Goal: Find specific page/section: Find specific page/section

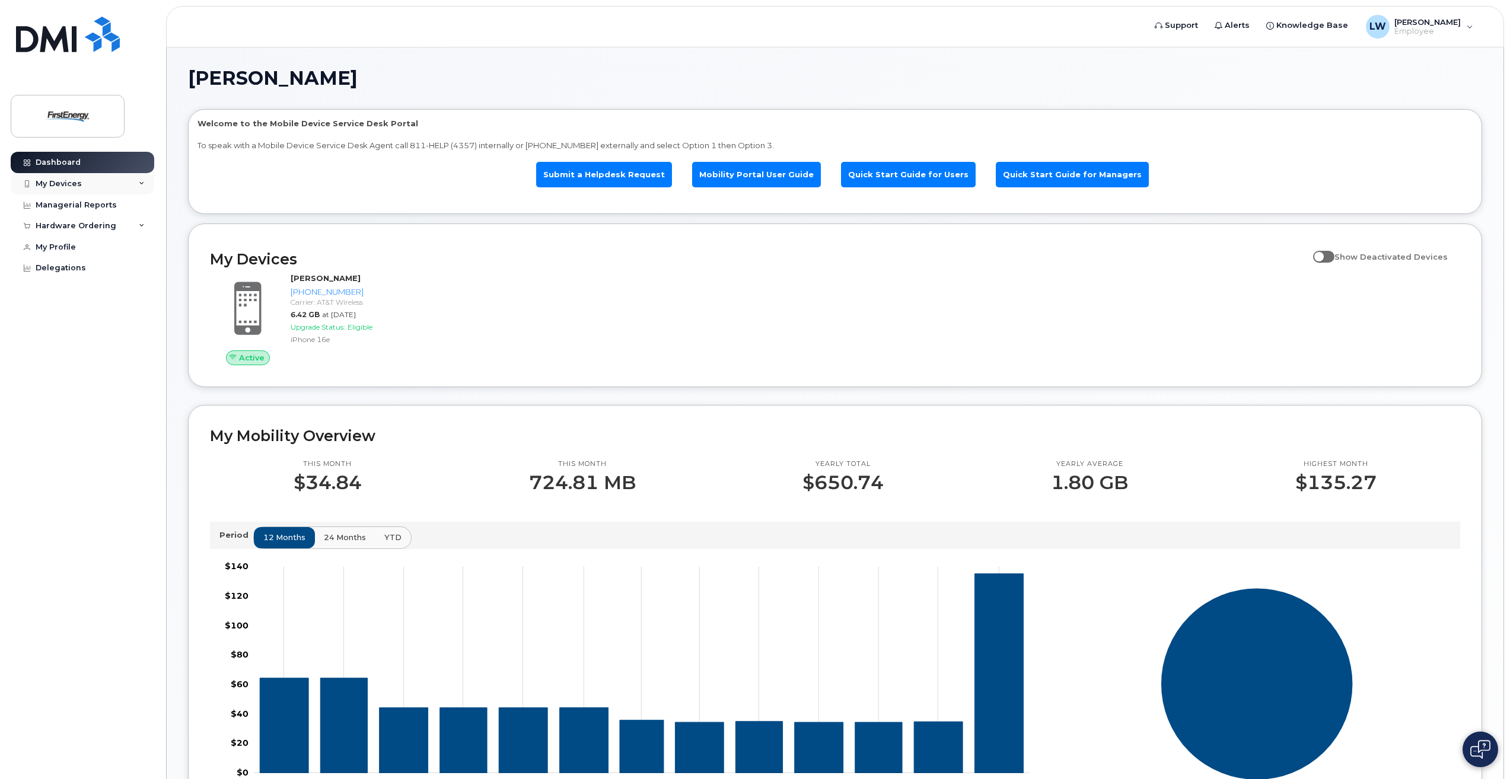
click at [91, 183] on div "My Devices" at bounding box center [83, 183] width 144 height 21
click at [72, 184] on div "My Devices" at bounding box center [59, 183] width 46 height 9
click at [96, 206] on div "Managerial Reports" at bounding box center [76, 204] width 81 height 9
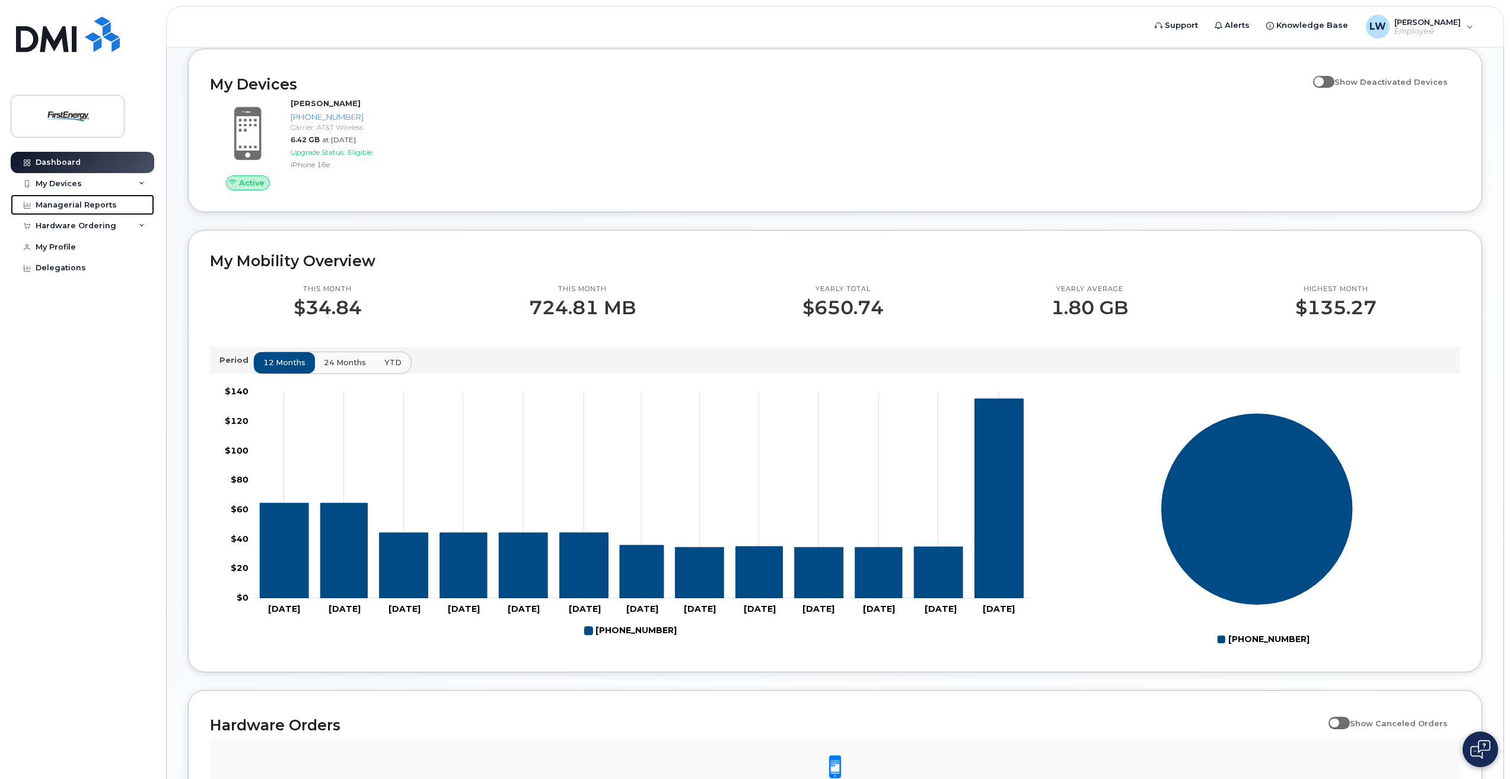
scroll to position [178, 0]
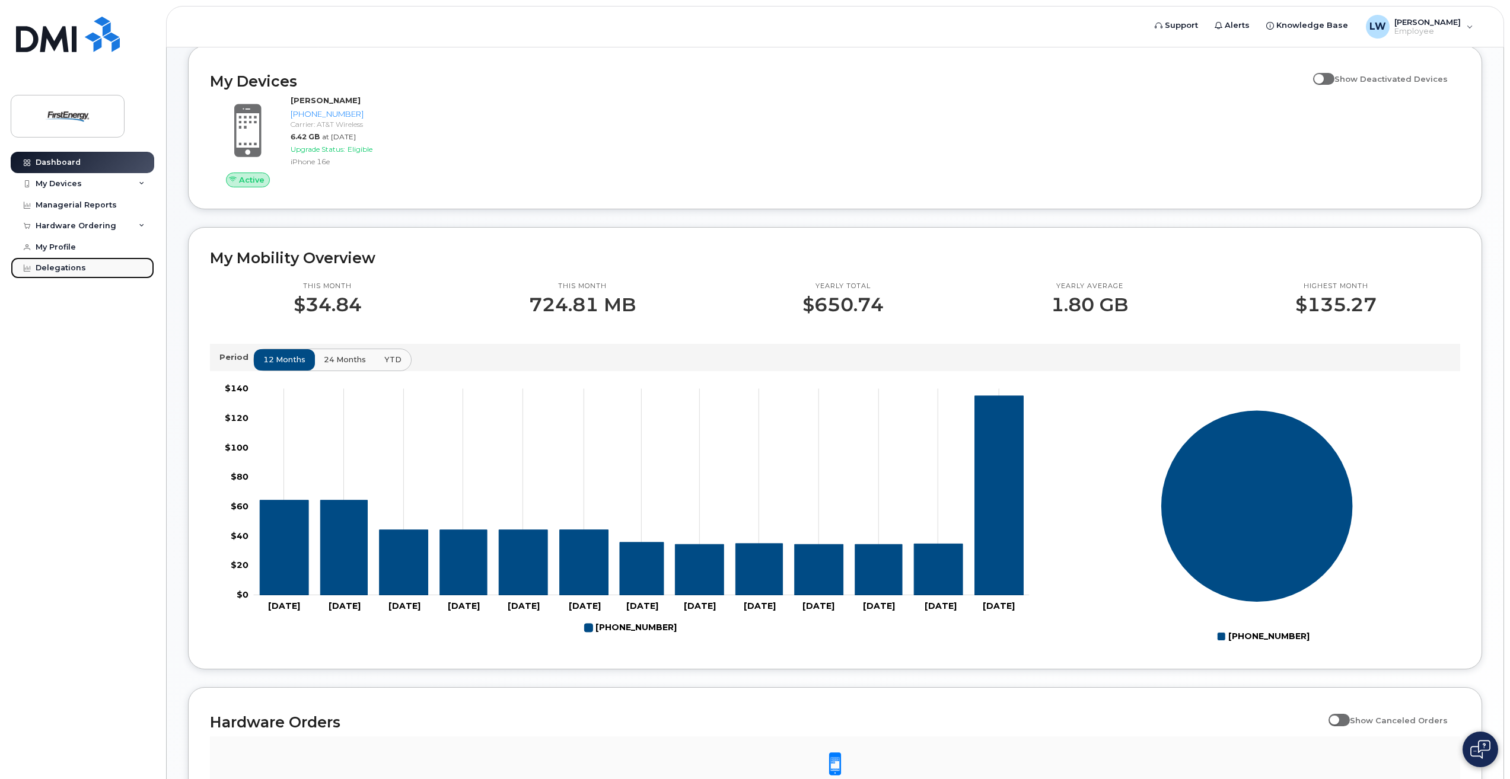
click at [74, 267] on div "Delegations" at bounding box center [61, 267] width 50 height 9
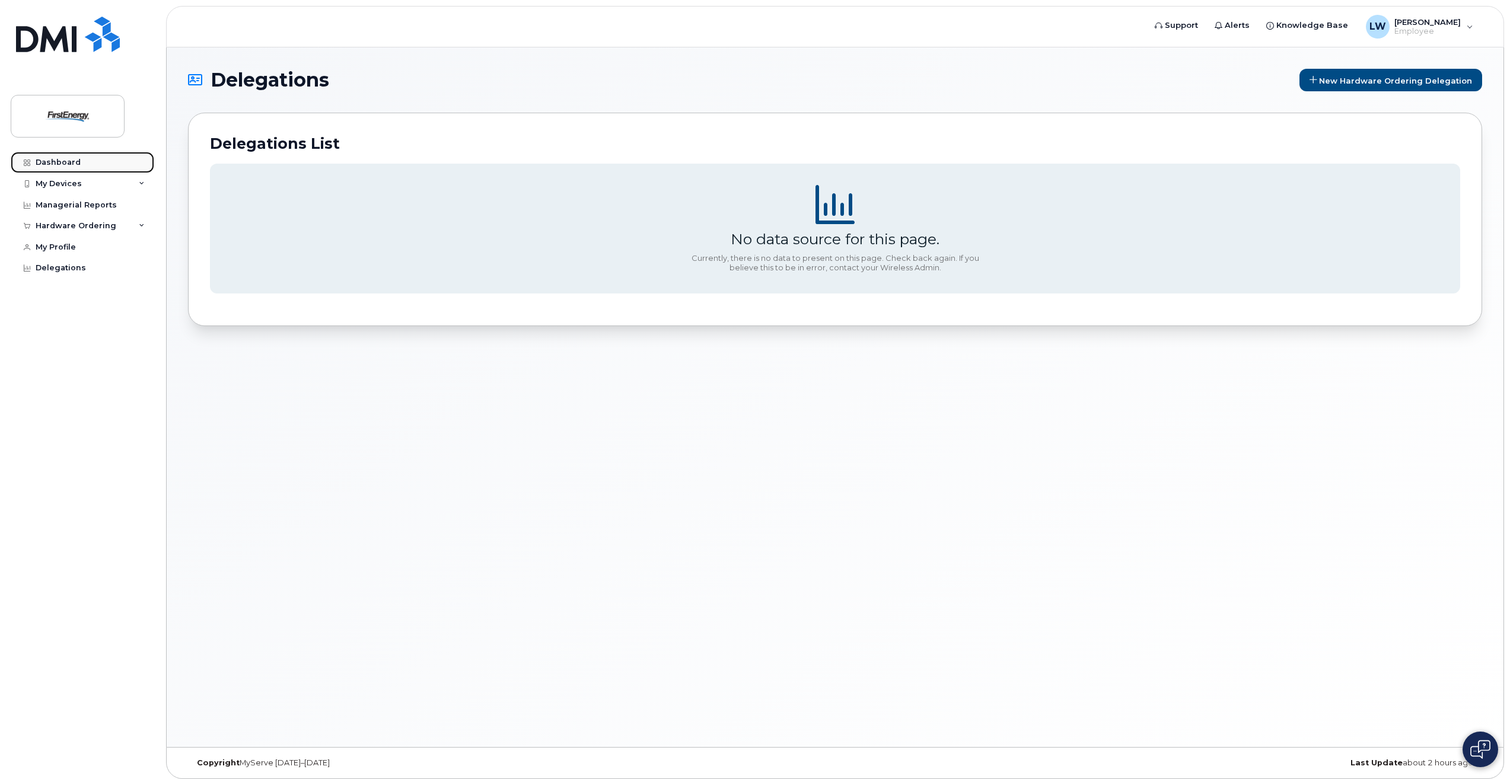
click at [65, 161] on div "Dashboard" at bounding box center [58, 162] width 45 height 9
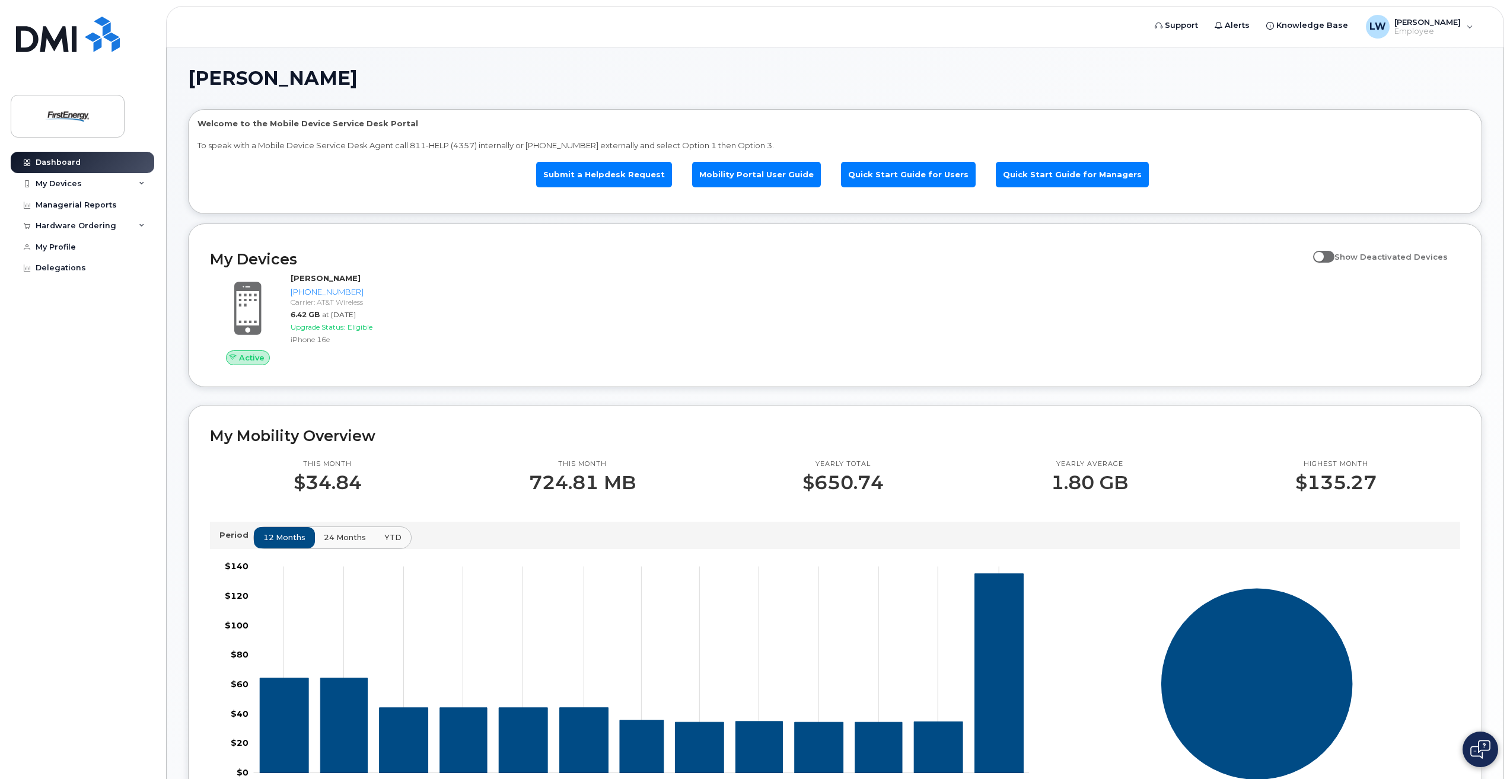
click at [1329, 257] on span at bounding box center [1323, 257] width 21 height 12
click at [1322, 255] on input "Show Deactivated Devices" at bounding box center [1317, 249] width 9 height 9
checkbox input "true"
click at [1468, 26] on div "LW Larnerd, Walter S Employee" at bounding box center [1419, 27] width 124 height 24
click at [1232, 82] on h1 "[PERSON_NAME]" at bounding box center [832, 78] width 1288 height 19
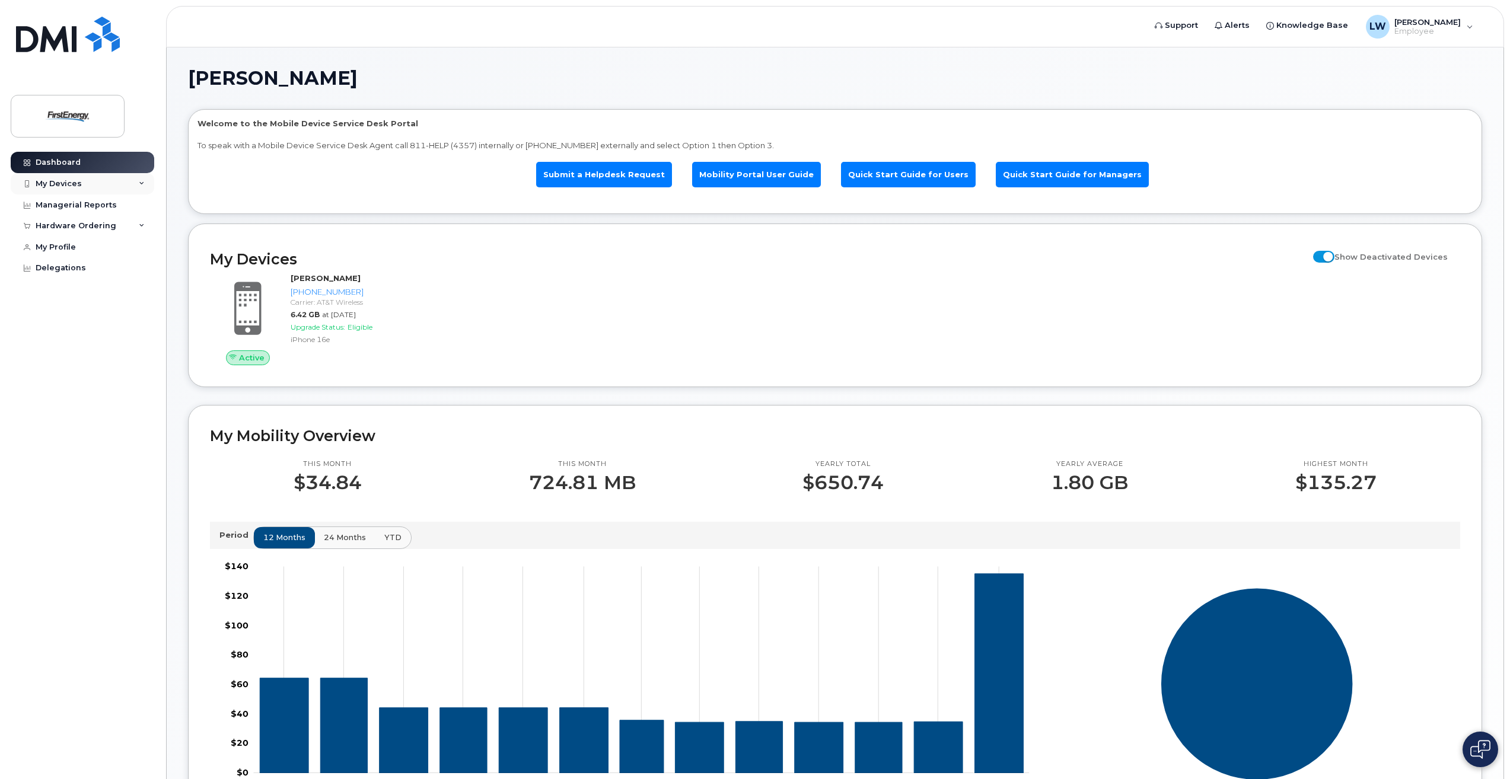
click at [71, 185] on div "My Devices" at bounding box center [59, 183] width 46 height 9
click at [73, 283] on div "Managerial Reports" at bounding box center [76, 282] width 81 height 9
click at [62, 114] on img at bounding box center [67, 116] width 91 height 34
click at [145, 226] on div "Hardware Ordering" at bounding box center [83, 225] width 144 height 21
click at [71, 245] on div "My Orders" at bounding box center [62, 248] width 43 height 11
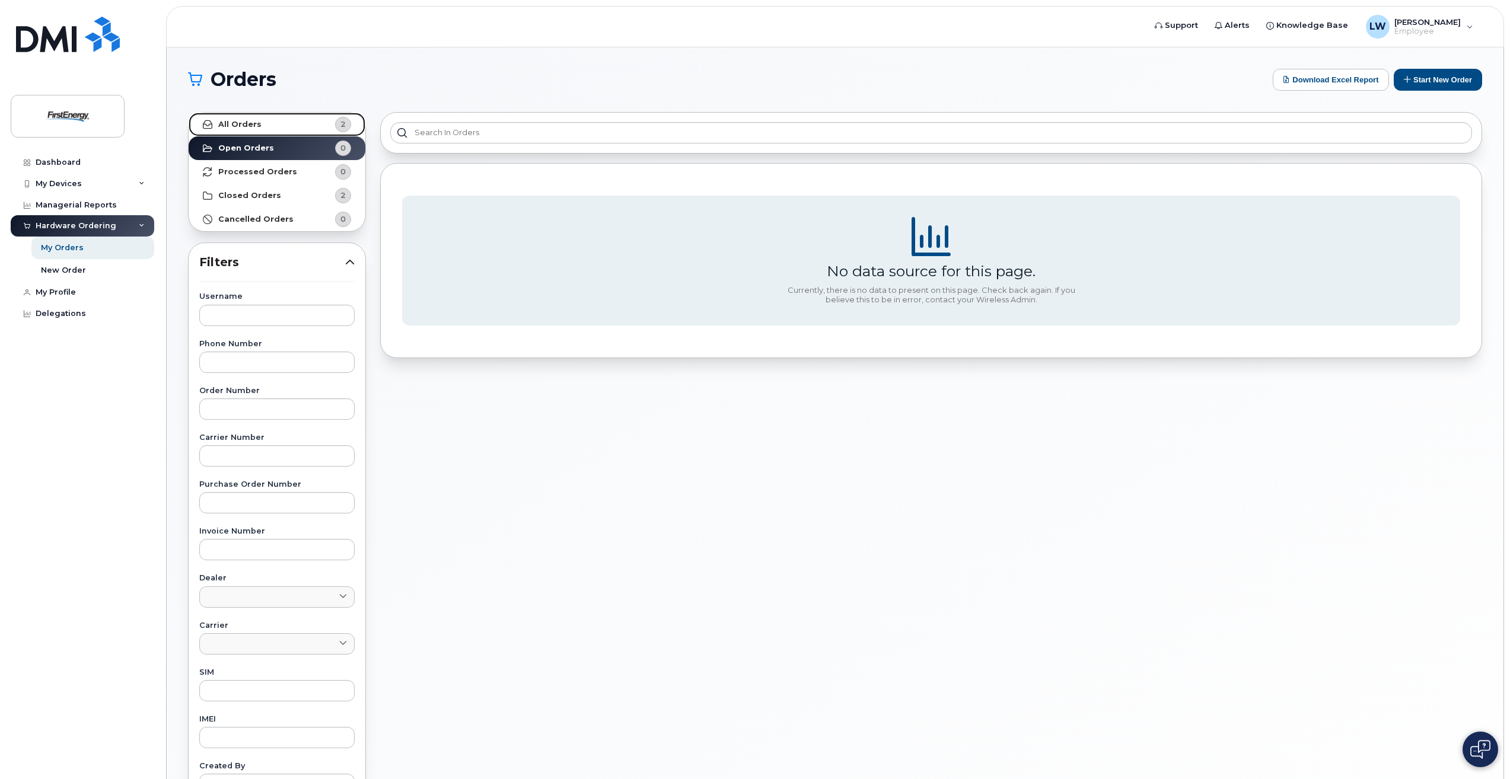
click at [244, 122] on strong "All Orders" at bounding box center [239, 124] width 43 height 9
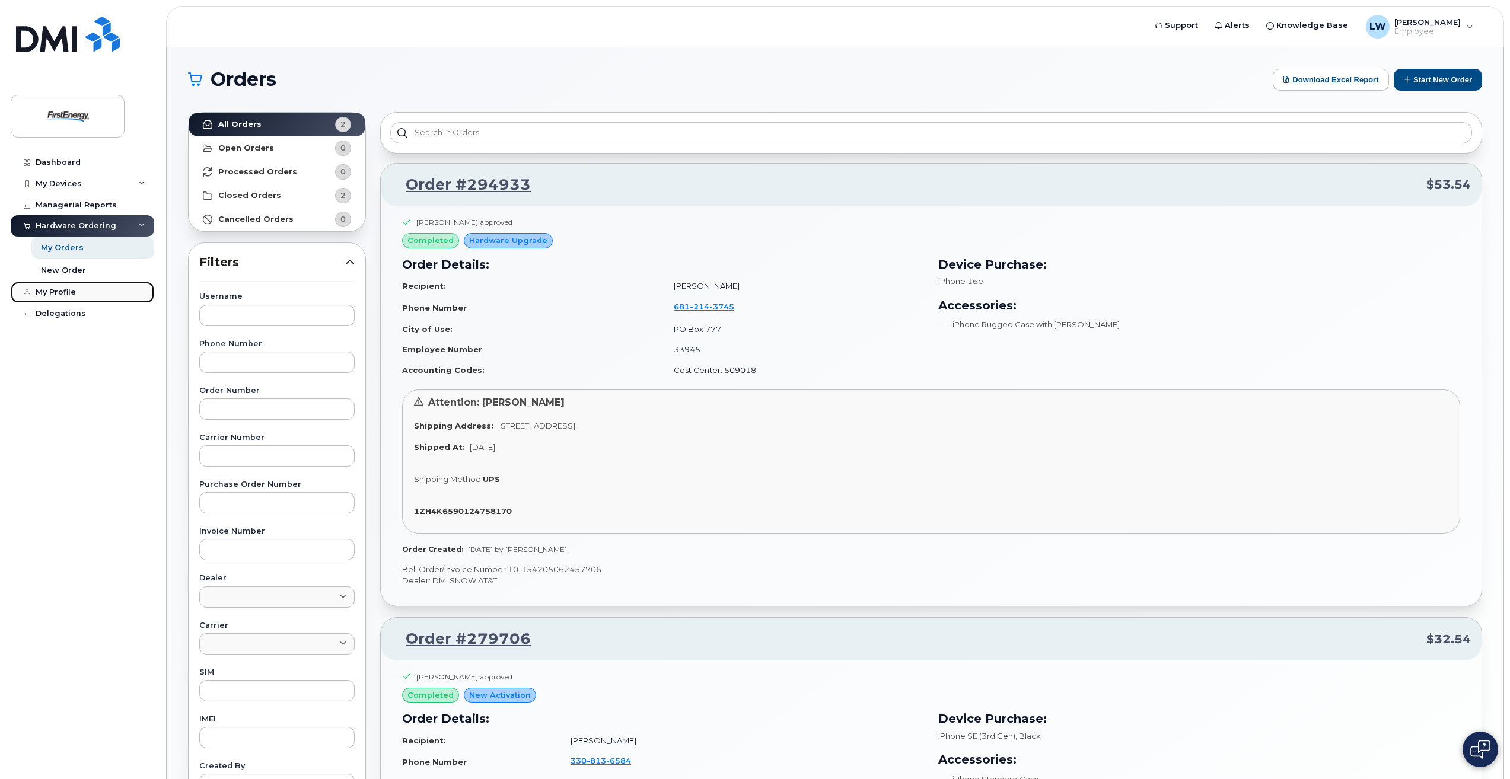
click at [65, 291] on div "My Profile" at bounding box center [56, 292] width 40 height 9
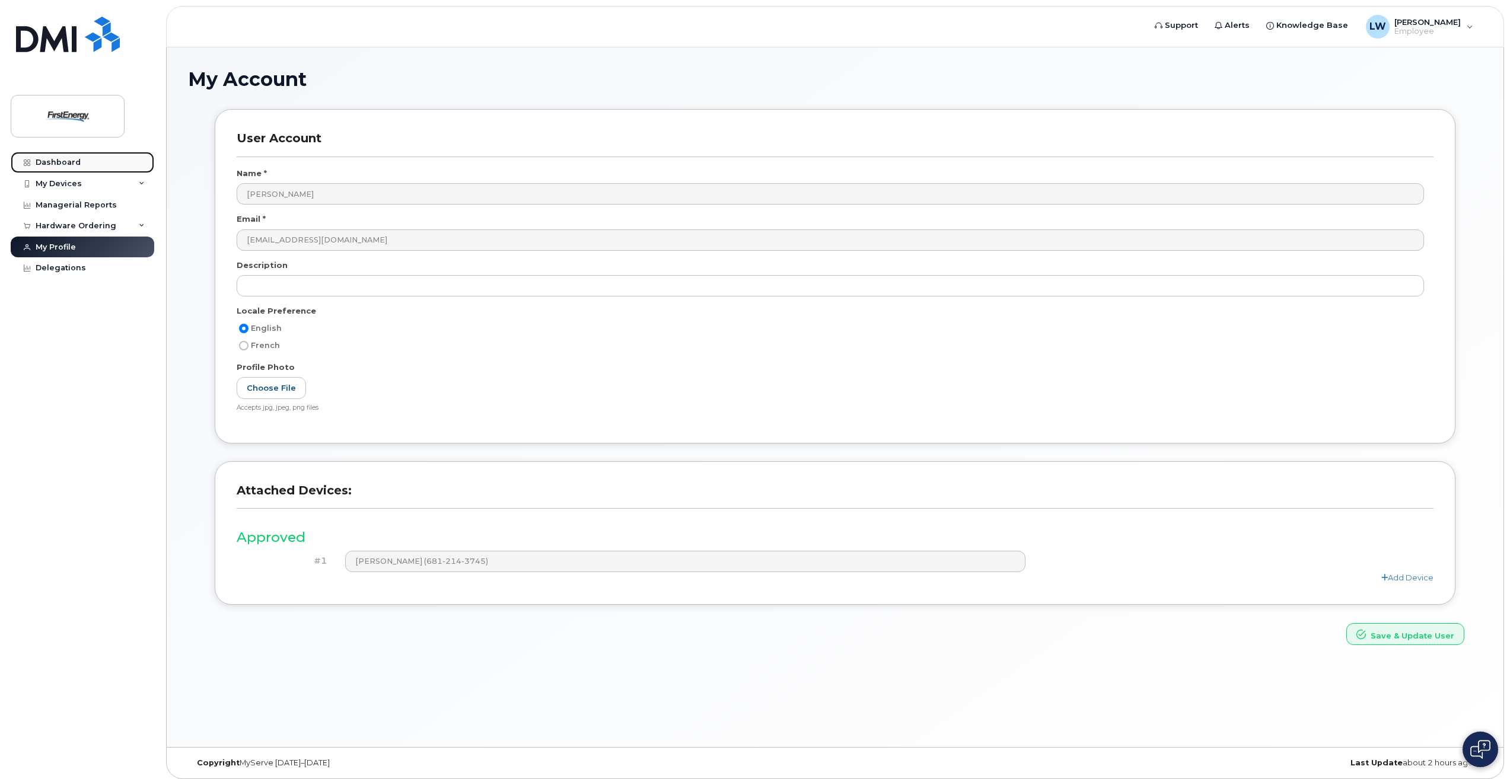
click at [58, 162] on div "Dashboard" at bounding box center [58, 162] width 45 height 9
